Goal: Transaction & Acquisition: Purchase product/service

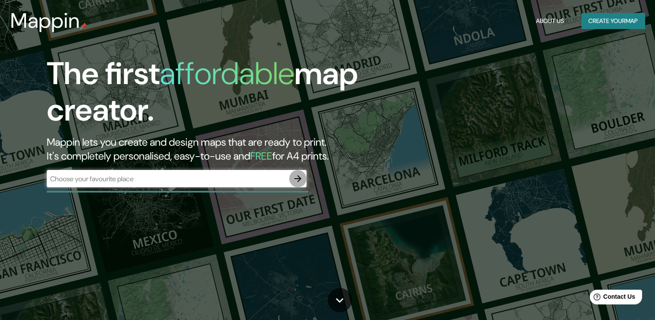
click at [301, 181] on icon "button" at bounding box center [298, 178] width 10 height 10
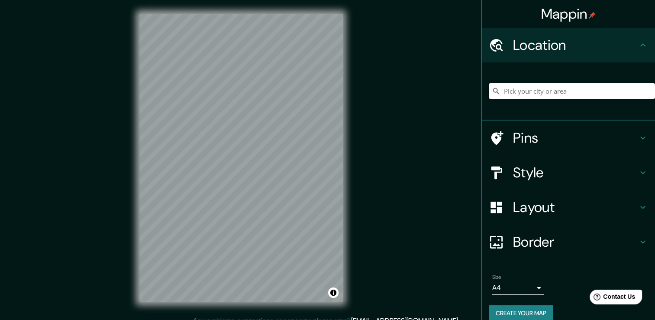
click at [532, 92] on input "Pick your city or area" at bounding box center [572, 91] width 166 height 16
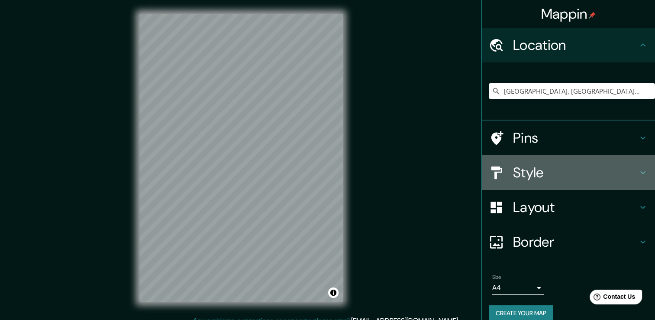
drag, startPoint x: 545, startPoint y: 156, endPoint x: 549, endPoint y: 165, distance: 9.7
click at [547, 160] on div "Style" at bounding box center [568, 172] width 173 height 35
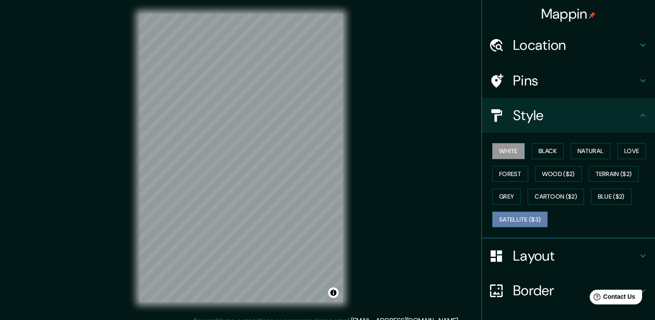
click at [525, 215] on button "Satellite ($3)" at bounding box center [519, 219] width 55 height 16
click at [560, 41] on h4 "Location" at bounding box center [575, 44] width 125 height 17
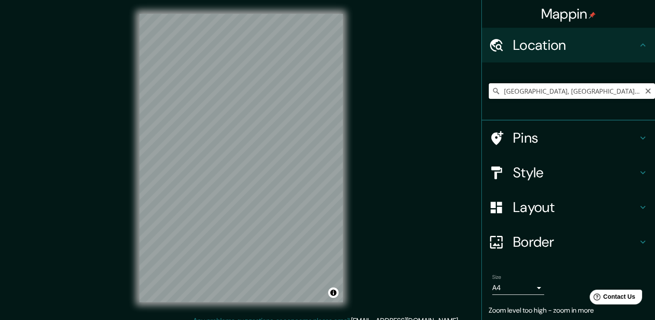
click at [548, 86] on input "[GEOGRAPHIC_DATA], [GEOGRAPHIC_DATA][US_STATE], [GEOGRAPHIC_DATA][PERSON_NAME] …" at bounding box center [572, 91] width 166 height 16
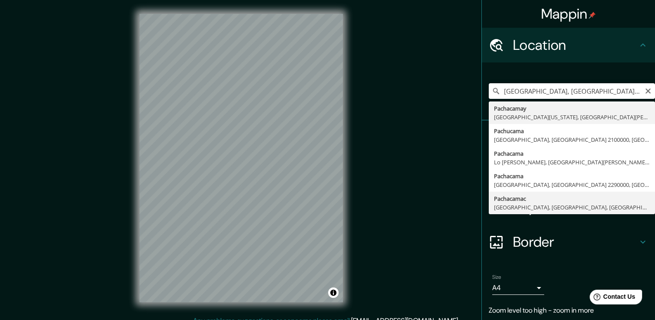
type input "Pachacamac, [GEOGRAPHIC_DATA], [GEOGRAPHIC_DATA], [GEOGRAPHIC_DATA]"
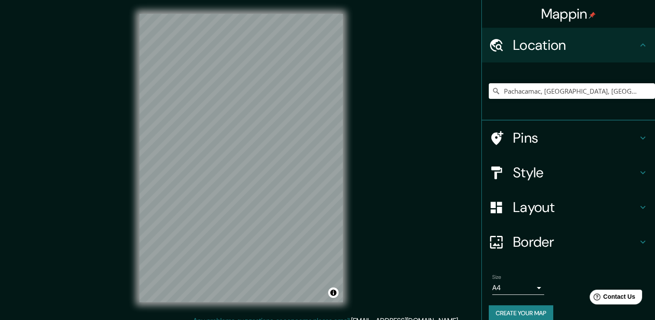
click at [621, 208] on h4 "Layout" at bounding box center [575, 206] width 125 height 17
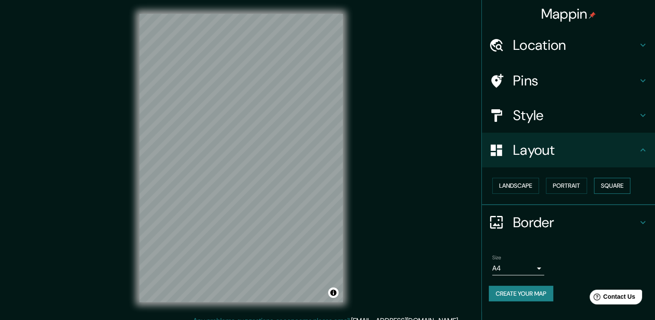
click at [621, 185] on button "Square" at bounding box center [612, 186] width 36 height 16
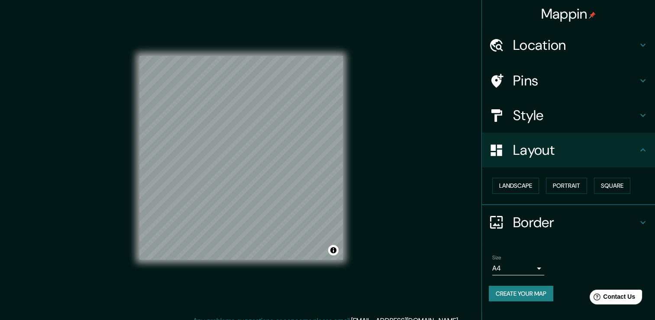
click at [586, 117] on h4 "Style" at bounding box center [575, 115] width 125 height 17
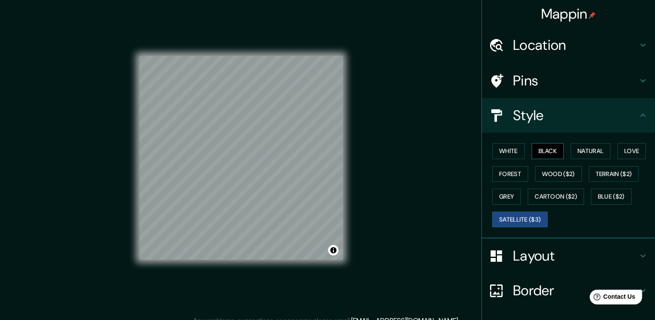
click at [537, 152] on button "Black" at bounding box center [548, 151] width 32 height 16
click at [508, 150] on button "White" at bounding box center [508, 151] width 32 height 16
click at [544, 146] on button "Black" at bounding box center [548, 151] width 32 height 16
click at [582, 149] on button "Natural" at bounding box center [591, 151] width 40 height 16
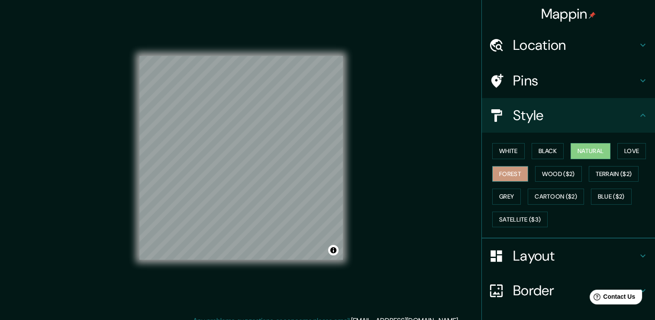
click at [508, 176] on button "Forest" at bounding box center [510, 174] width 36 height 16
click at [546, 195] on button "Cartoon ($2)" at bounding box center [556, 196] width 56 height 16
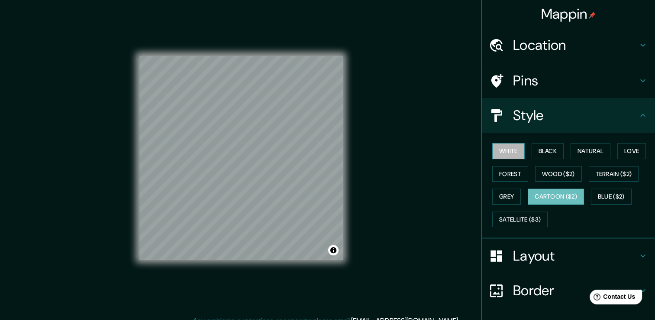
click at [507, 152] on button "White" at bounding box center [508, 151] width 32 height 16
click at [535, 148] on button "Black" at bounding box center [548, 151] width 32 height 16
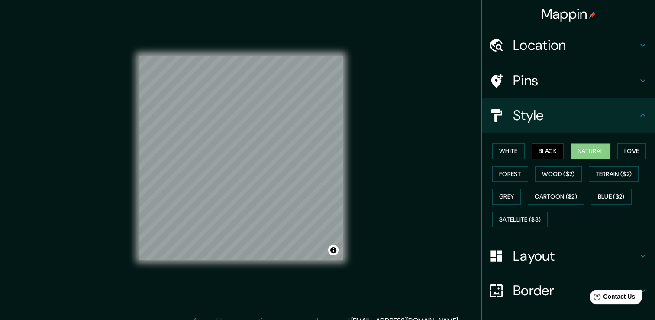
click at [571, 150] on button "Natural" at bounding box center [591, 151] width 40 height 16
click at [621, 153] on button "Love" at bounding box center [632, 151] width 29 height 16
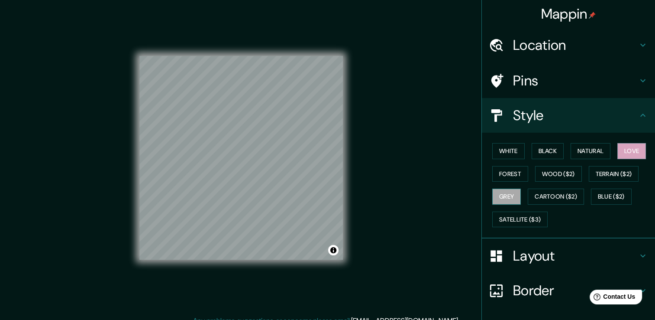
click at [508, 198] on button "Grey" at bounding box center [506, 196] width 29 height 16
click at [511, 154] on button "White" at bounding box center [508, 151] width 32 height 16
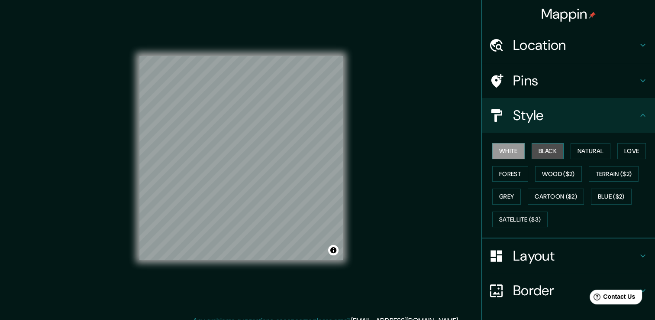
click at [547, 150] on button "Black" at bounding box center [548, 151] width 32 height 16
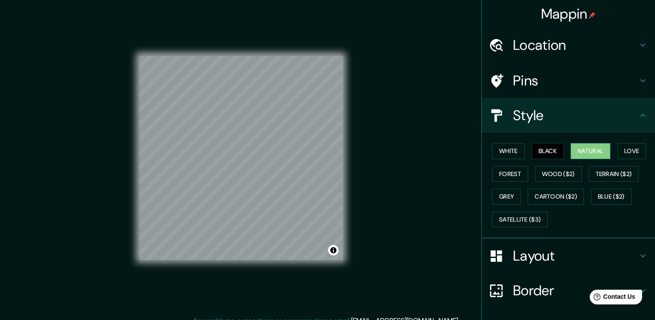
click at [573, 149] on button "Natural" at bounding box center [591, 151] width 40 height 16
click at [533, 150] on button "Black" at bounding box center [548, 151] width 32 height 16
click at [512, 154] on button "White" at bounding box center [508, 151] width 32 height 16
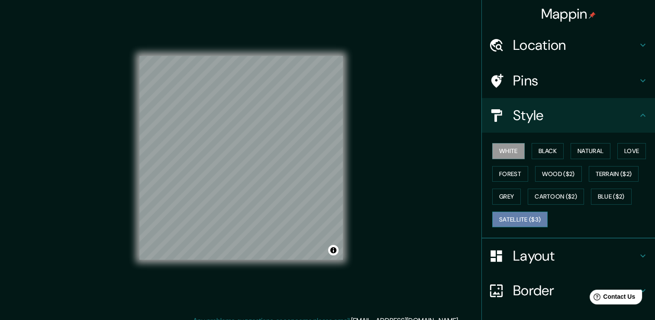
drag, startPoint x: 527, startPoint y: 210, endPoint x: 527, endPoint y: 219, distance: 9.1
click at [527, 213] on button "Satellite ($3)" at bounding box center [519, 219] width 55 height 16
click at [527, 219] on button "Satellite ($3)" at bounding box center [519, 219] width 55 height 16
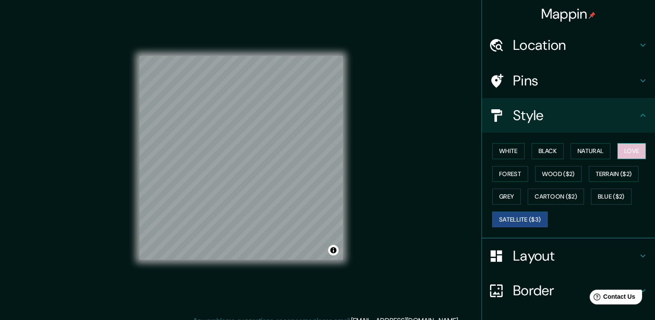
click at [625, 155] on button "Love" at bounding box center [632, 151] width 29 height 16
click at [512, 220] on button "Satellite ($3)" at bounding box center [519, 219] width 55 height 16
click at [628, 153] on button "Love" at bounding box center [632, 151] width 29 height 16
click at [543, 153] on button "Black" at bounding box center [548, 151] width 32 height 16
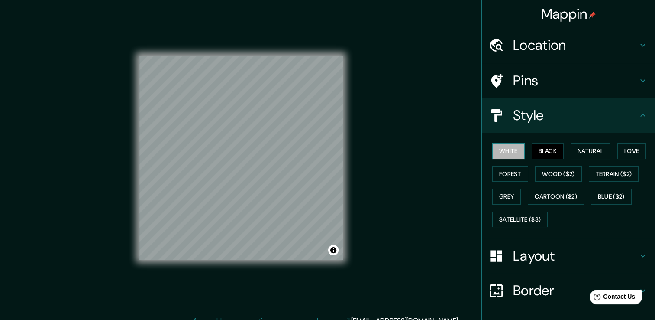
click at [506, 148] on button "White" at bounding box center [508, 151] width 32 height 16
click at [544, 148] on button "Black" at bounding box center [548, 151] width 32 height 16
